Goal: Find specific page/section: Find specific page/section

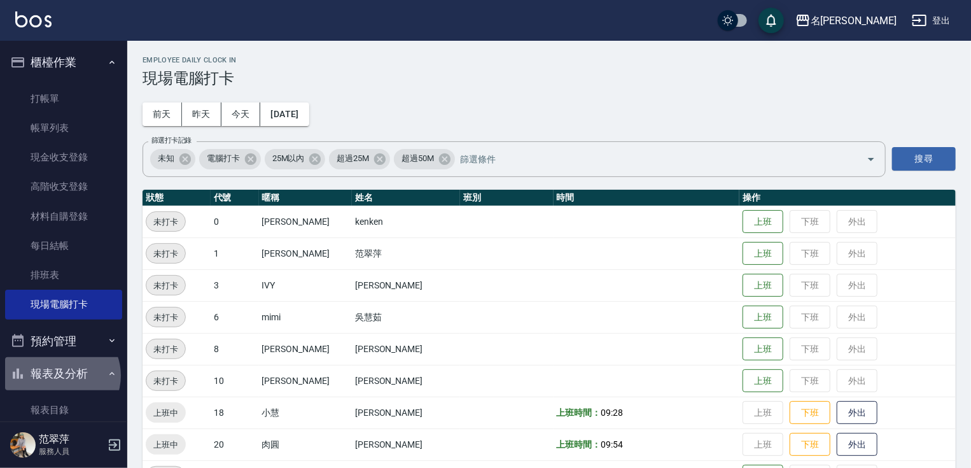
click at [61, 375] on button "報表及分析" at bounding box center [63, 373] width 117 height 33
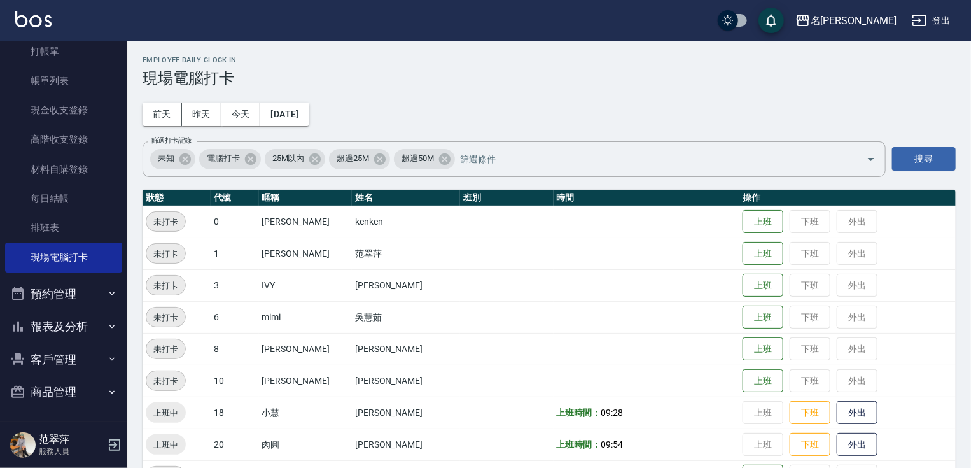
scroll to position [48, 0]
click at [67, 330] on button "報表及分析" at bounding box center [63, 325] width 117 height 33
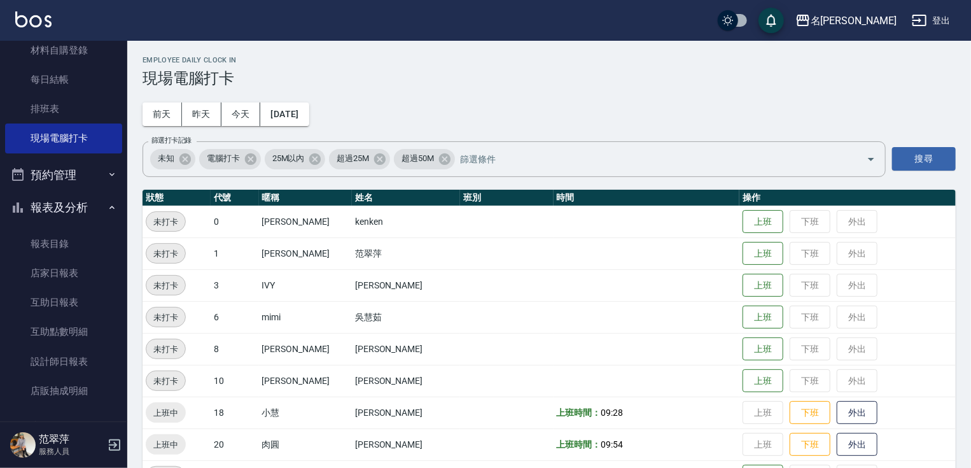
scroll to position [183, 0]
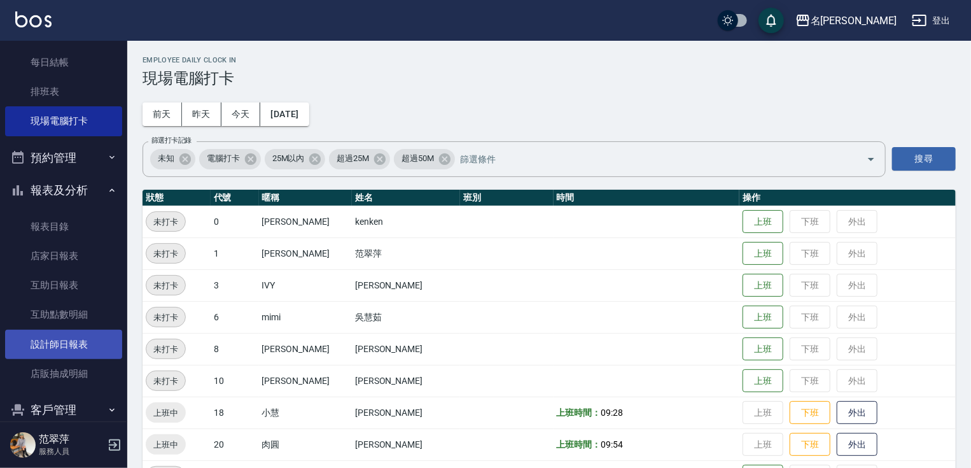
click at [81, 347] on link "設計師日報表" at bounding box center [63, 344] width 117 height 29
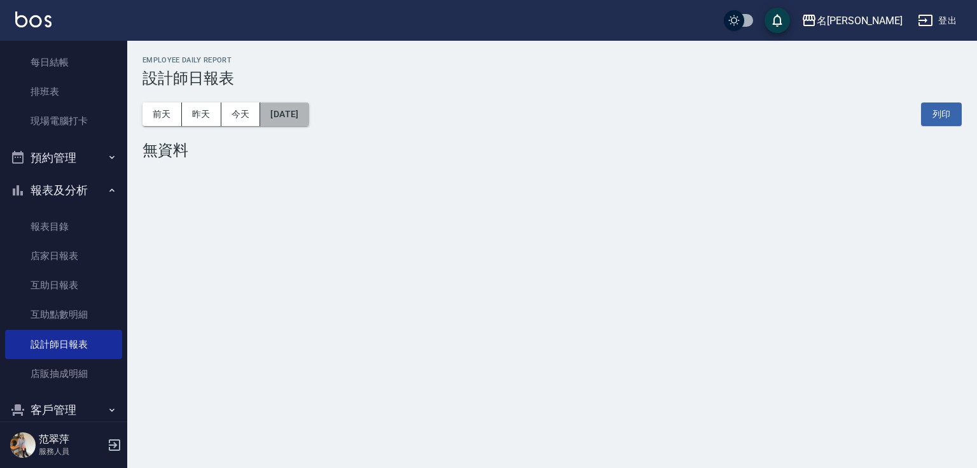
click at [305, 115] on button "[DATE]" at bounding box center [284, 114] width 48 height 24
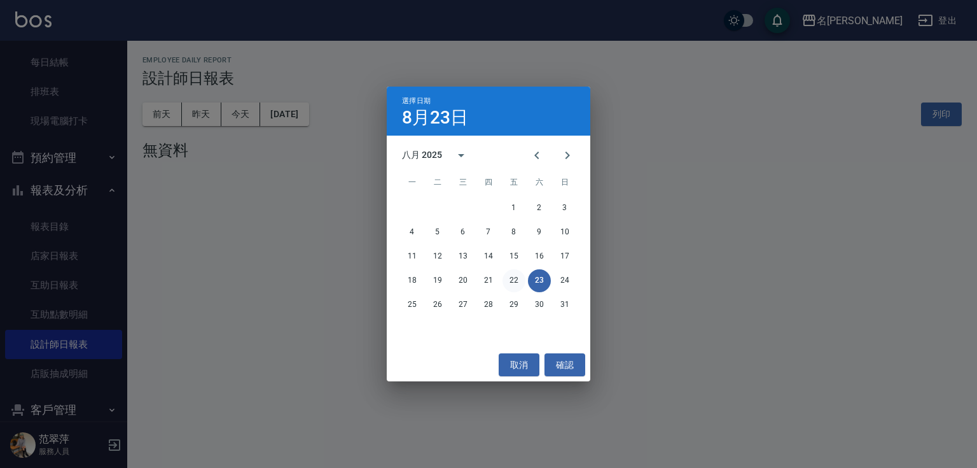
click at [514, 285] on button "22" at bounding box center [514, 280] width 23 height 23
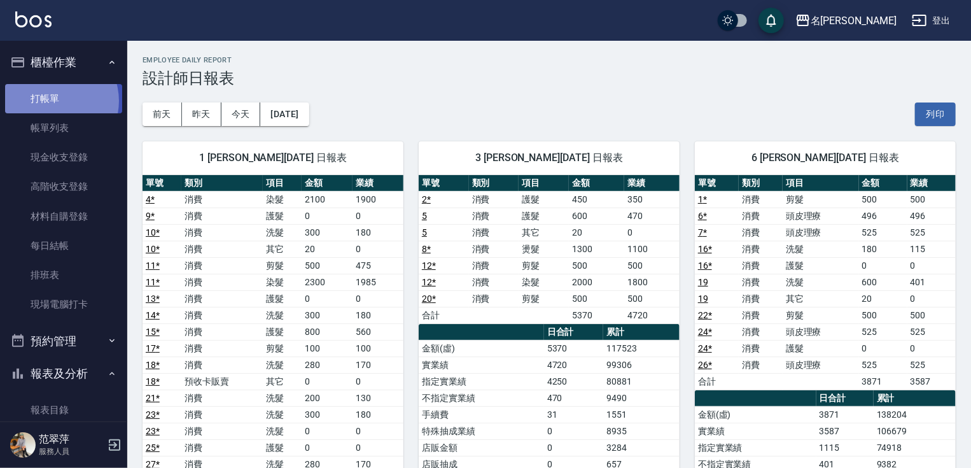
click at [52, 101] on link "打帳單" at bounding box center [63, 98] width 117 height 29
